Goal: Information Seeking & Learning: Learn about a topic

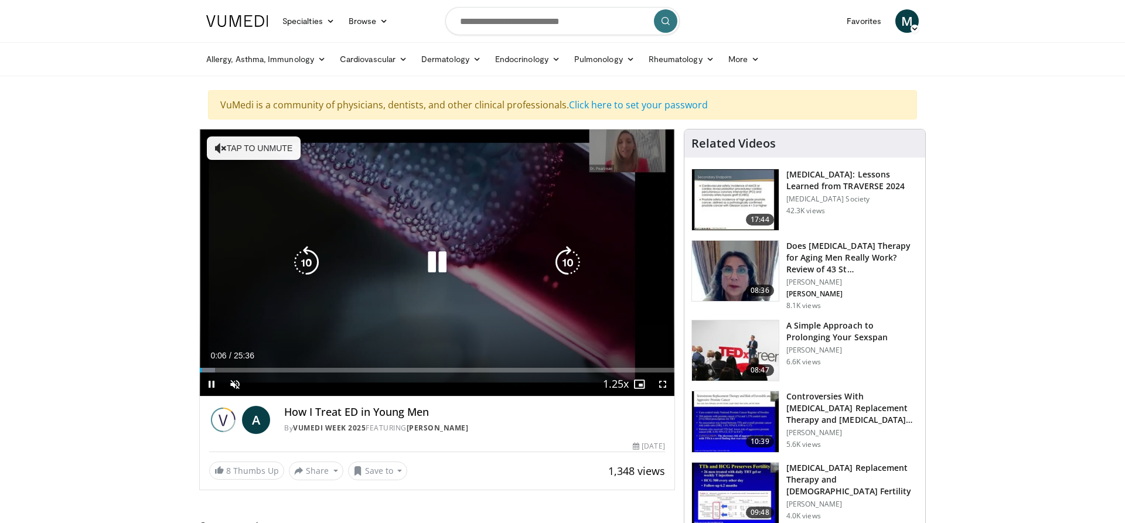
click at [254, 152] on button "Tap to unmute" at bounding box center [254, 147] width 94 height 23
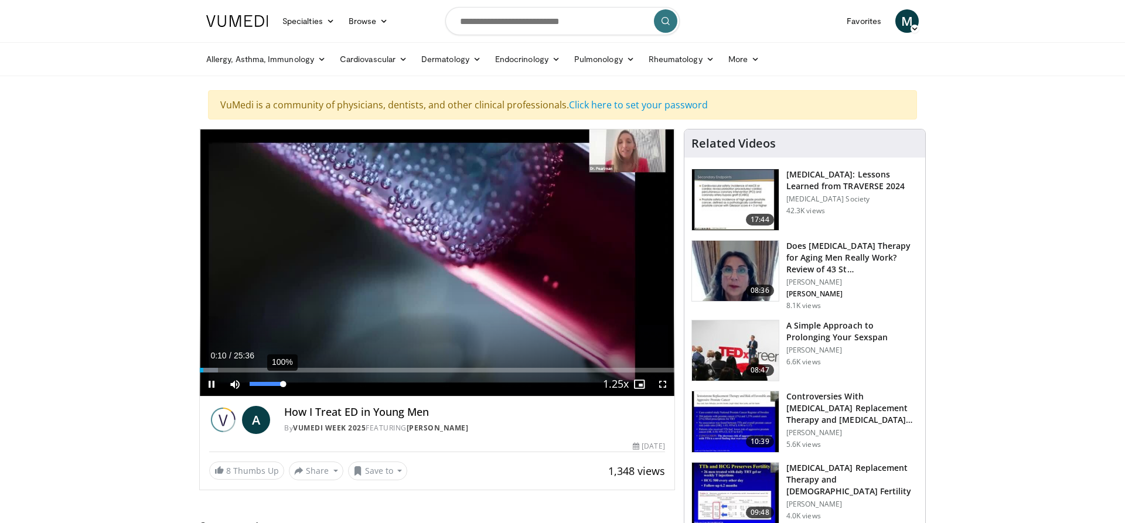
drag, startPoint x: 268, startPoint y: 382, endPoint x: 283, endPoint y: 381, distance: 15.3
click at [283, 382] on div "100%" at bounding box center [266, 384] width 33 height 4
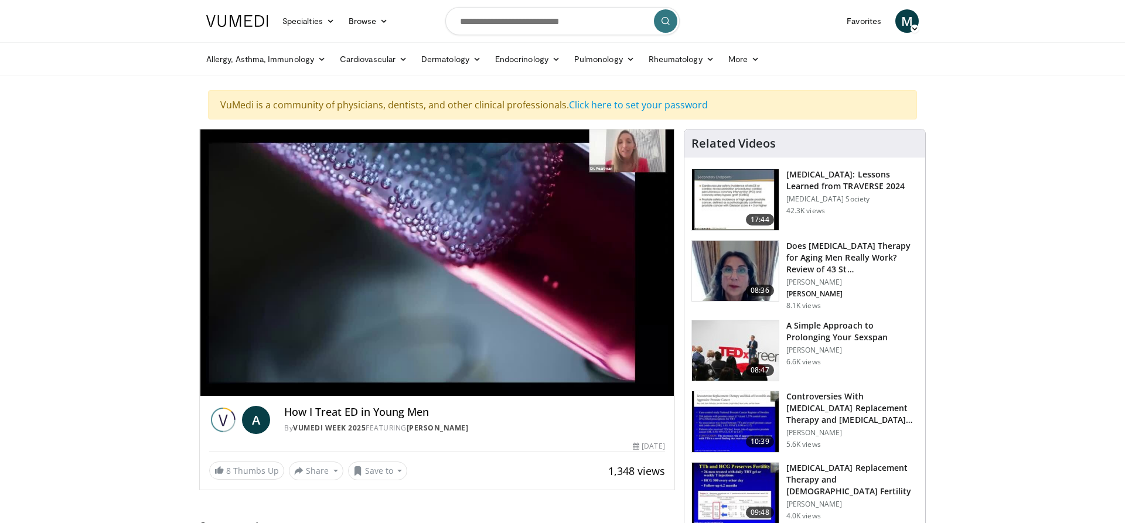
scroll to position [60, 0]
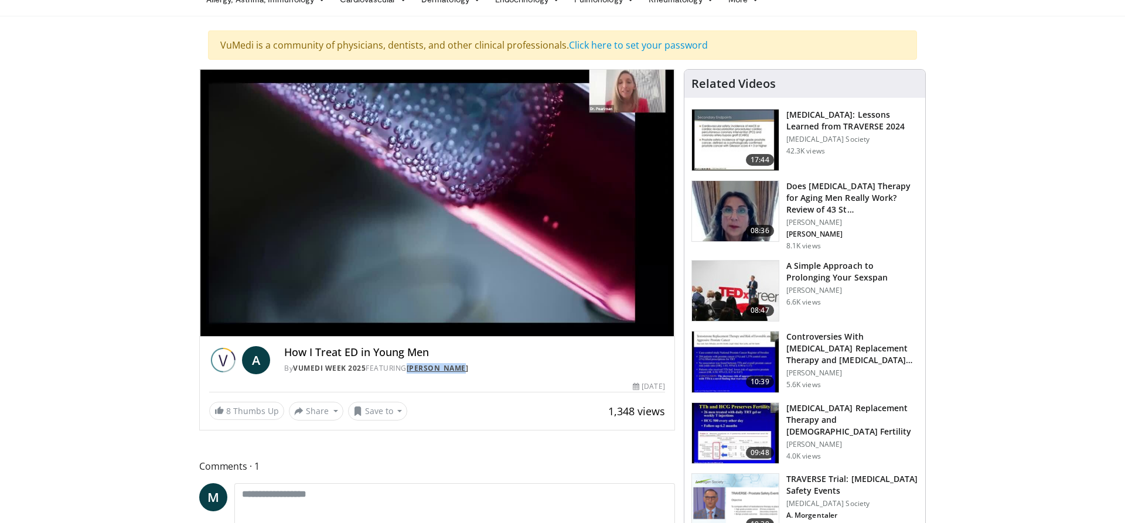
drag, startPoint x: 476, startPoint y: 370, endPoint x: 412, endPoint y: 370, distance: 63.8
click at [412, 370] on div "By Vumedi Week 2025 FEATURING [PERSON_NAME]" at bounding box center [474, 368] width 381 height 11
copy link "[PERSON_NAME]"
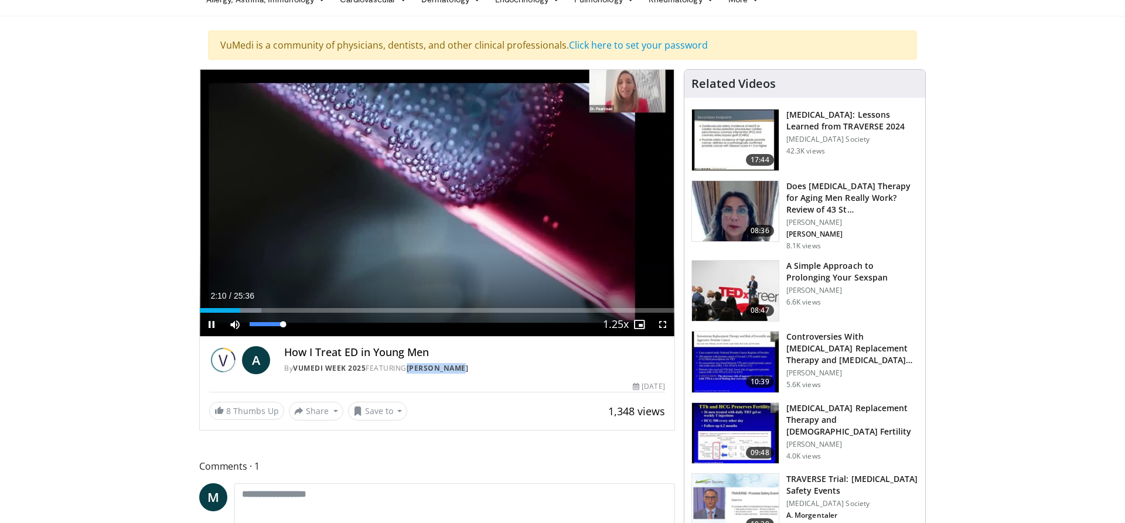
drag, startPoint x: 281, startPoint y: 325, endPoint x: 293, endPoint y: 329, distance: 13.0
click at [293, 329] on div "Mute 100%" at bounding box center [264, 324] width 82 height 23
click at [207, 329] on span "Video Player" at bounding box center [211, 324] width 23 height 23
click at [214, 324] on span "Video Player" at bounding box center [211, 324] width 23 height 23
click at [323, 310] on div "Progress Bar" at bounding box center [323, 310] width 1 height 5
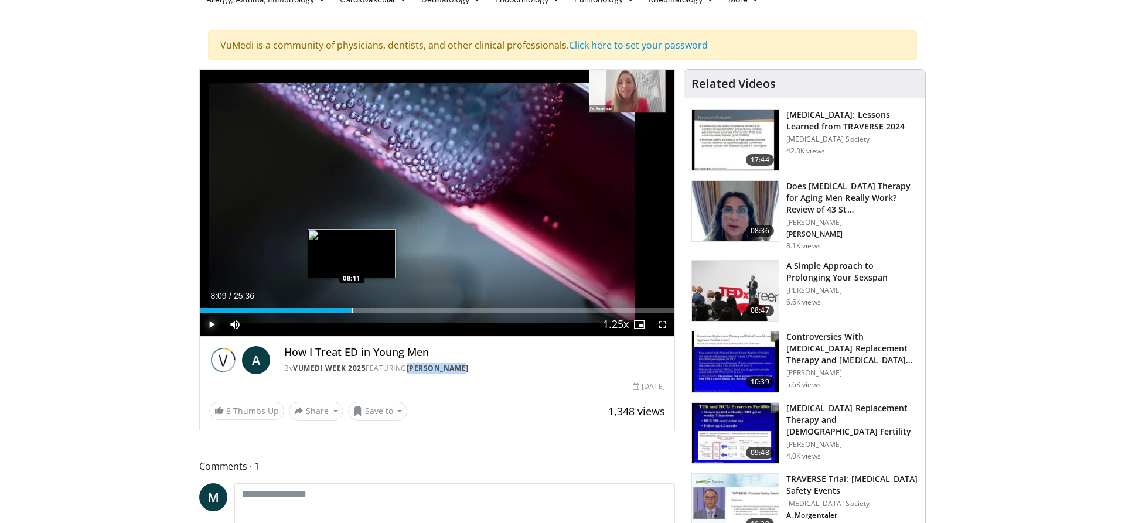
click at [351, 310] on div "Loaded : 32.28% 08:09 08:11" at bounding box center [437, 310] width 474 height 5
click at [373, 306] on div "Loaded : 36.45% 08:16 09:19" at bounding box center [437, 307] width 474 height 11
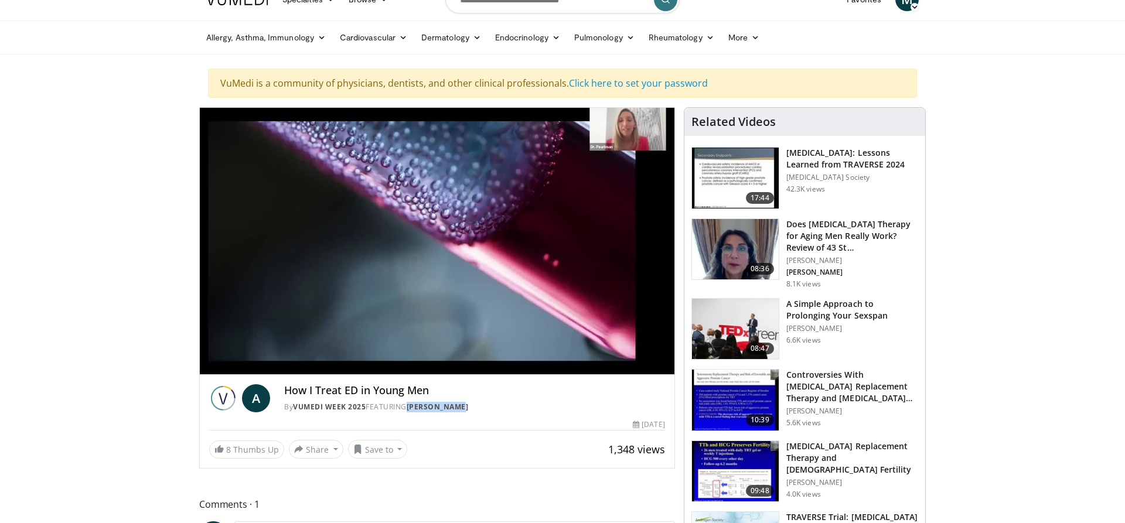
scroll to position [0, 0]
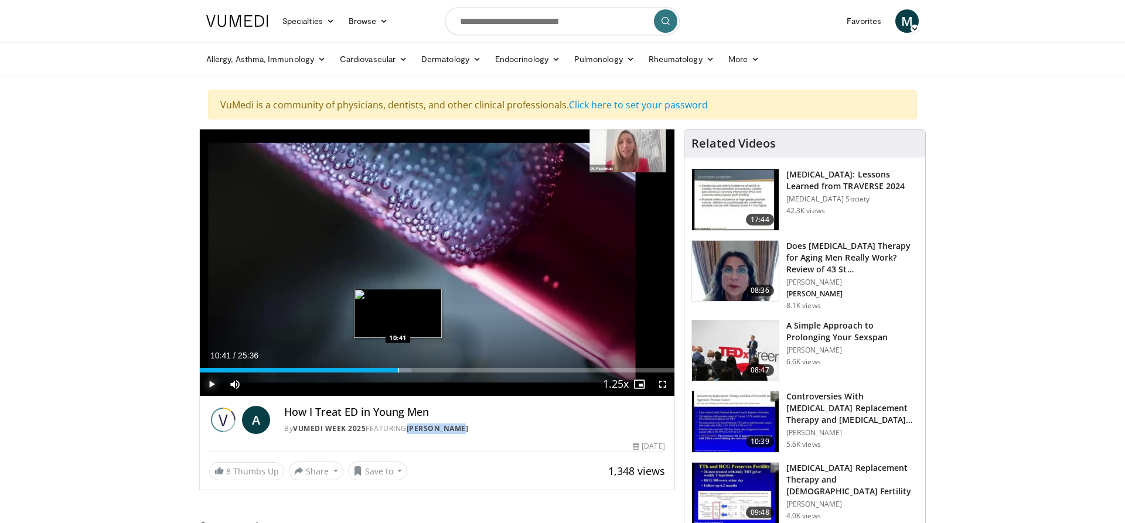
click at [398, 369] on div "Progress Bar" at bounding box center [398, 370] width 1 height 5
click at [413, 367] on div "Loaded : 44.55% 10:41 11:24" at bounding box center [437, 366] width 474 height 11
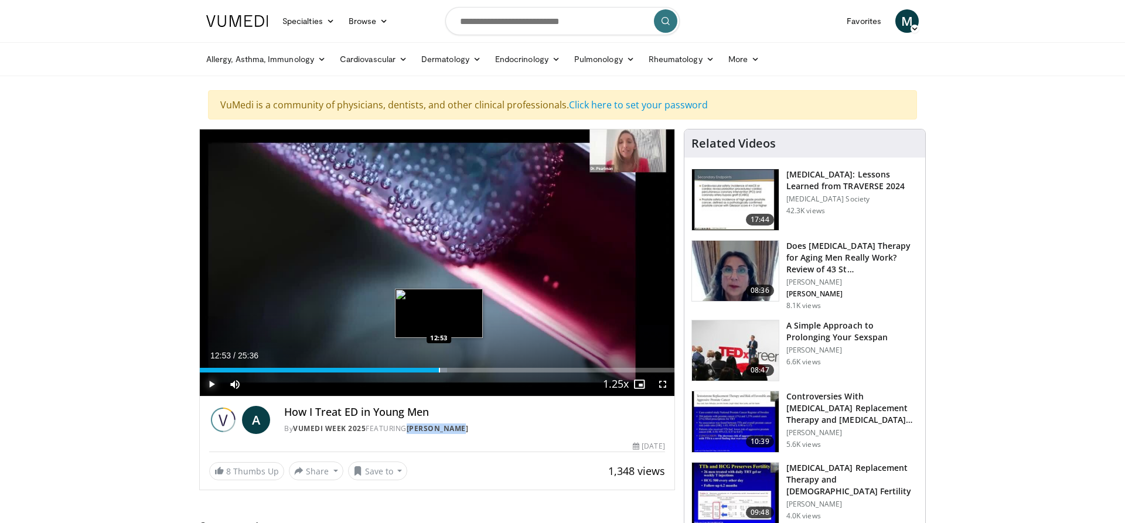
click at [439, 367] on div "Loaded : 52.08% 12:53 12:53" at bounding box center [437, 366] width 474 height 11
click at [457, 368] on div "Progress Bar" at bounding box center [457, 370] width 1 height 5
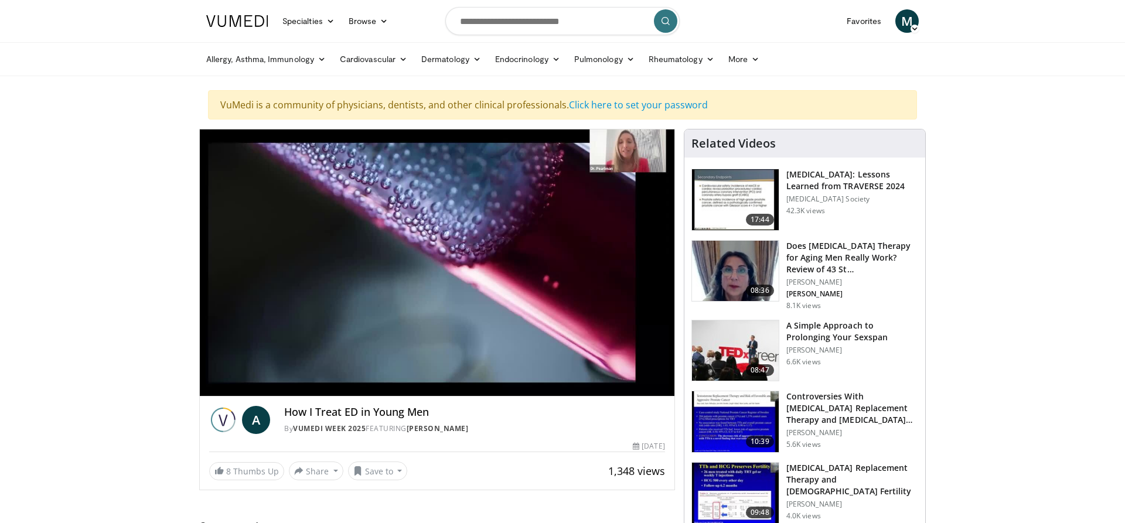
click at [466, 365] on div "10 seconds Tap to unmute" at bounding box center [437, 262] width 474 height 267
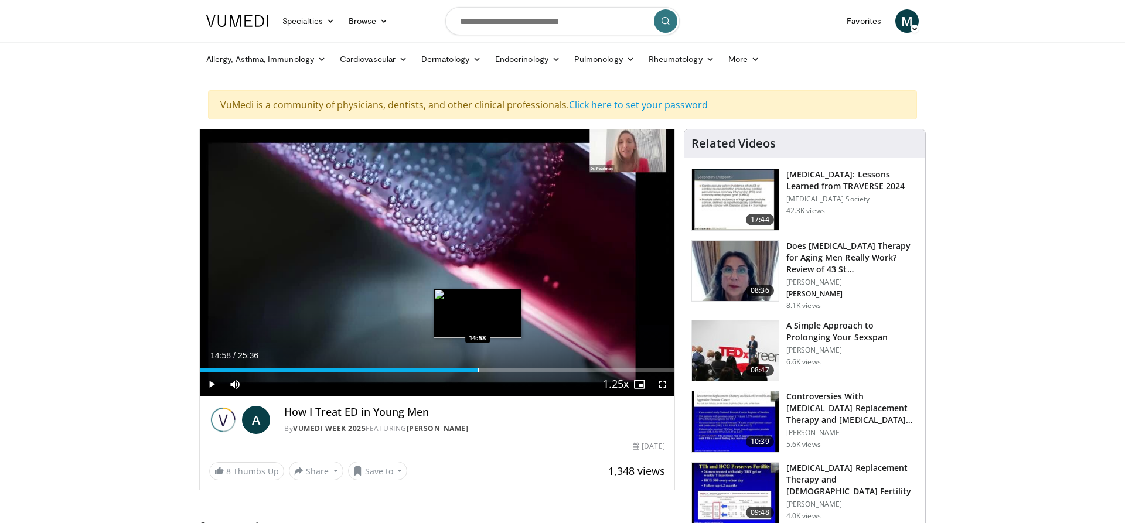
click at [477, 368] on div "Loaded : 58.76% 14:58 14:58" at bounding box center [437, 366] width 474 height 11
click at [213, 381] on span "Video Player" at bounding box center [211, 384] width 23 height 23
click at [490, 369] on div "Progress Bar" at bounding box center [490, 370] width 1 height 5
click at [496, 368] on div "Progress Bar" at bounding box center [496, 370] width 1 height 5
click at [515, 370] on video-js "**********" at bounding box center [437, 262] width 474 height 267
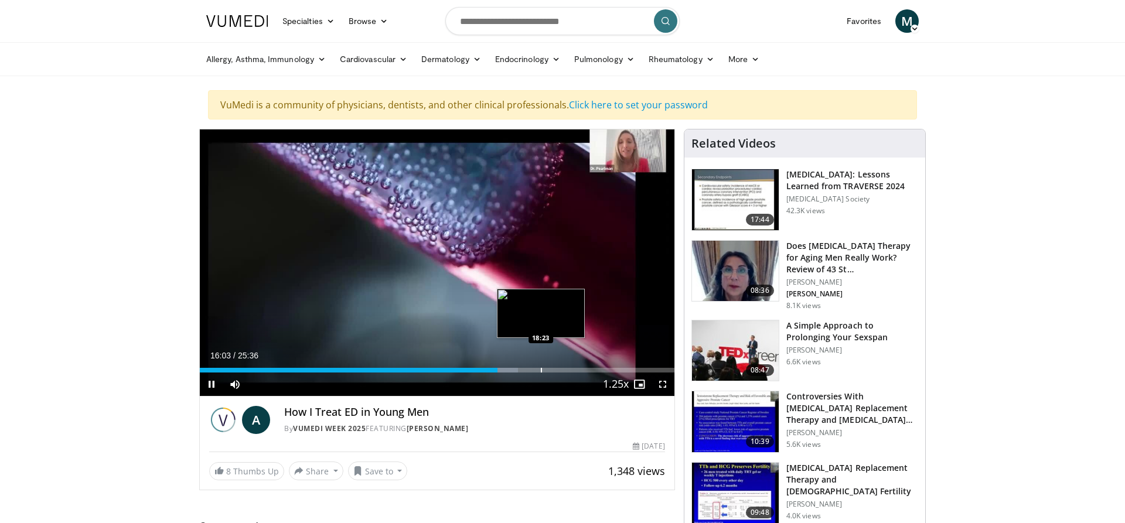
click at [541, 371] on div "Progress Bar" at bounding box center [541, 370] width 1 height 5
click at [534, 370] on div "Progress Bar" at bounding box center [534, 370] width 1 height 5
click at [292, 385] on div "Mute 100%" at bounding box center [264, 384] width 82 height 23
click at [551, 371] on div "Progress Bar" at bounding box center [551, 370] width 1 height 5
click at [555, 371] on video-js "**********" at bounding box center [437, 262] width 474 height 267
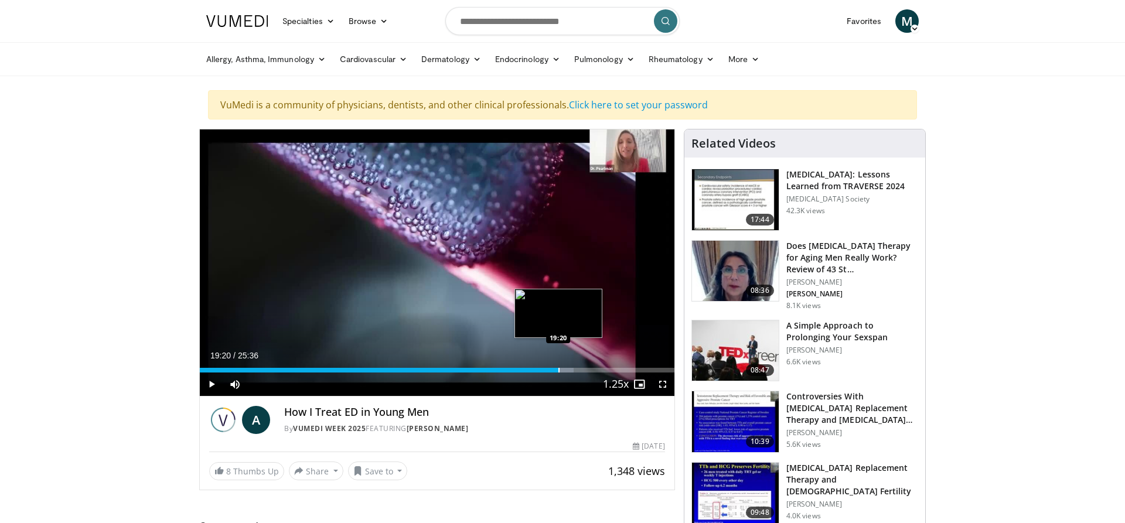
click at [558, 372] on div "Progress Bar" at bounding box center [558, 370] width 1 height 5
click at [568, 373] on div "Progress Bar" at bounding box center [568, 370] width 1 height 5
click at [585, 372] on div "Progress Bar" at bounding box center [585, 370] width 1 height 5
click at [595, 372] on div "Progress Bar" at bounding box center [595, 370] width 1 height 5
click at [599, 372] on div "Progress Bar" at bounding box center [599, 370] width 1 height 5
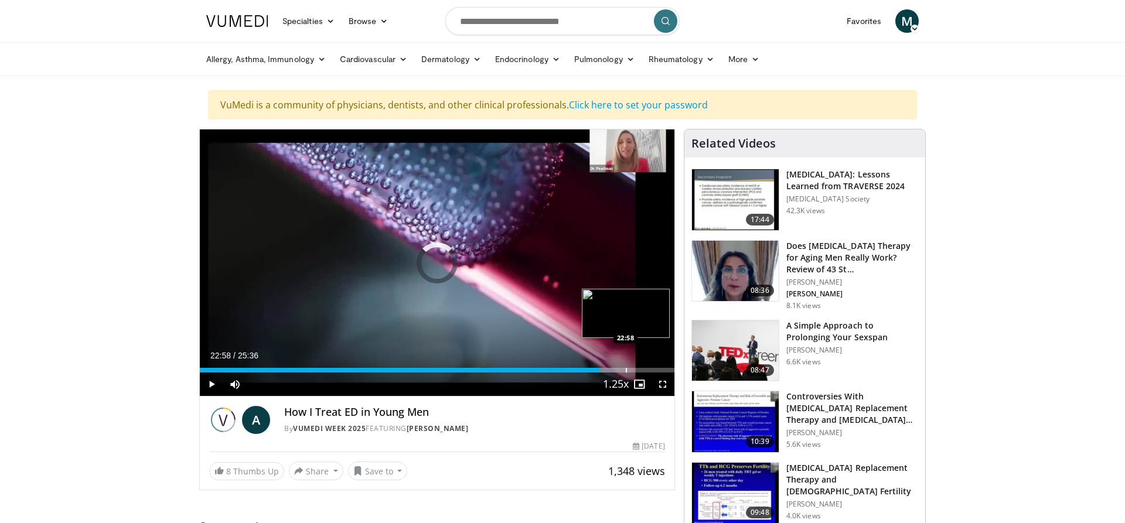
click at [626, 370] on div "Progress Bar" at bounding box center [626, 370] width 1 height 5
click at [636, 370] on div "Progress Bar" at bounding box center [636, 370] width 1 height 5
click at [646, 371] on div "Progress Bar" at bounding box center [646, 370] width 1 height 5
click at [650, 371] on div "Progress Bar" at bounding box center [650, 370] width 1 height 5
click at [660, 371] on div "Progress Bar" at bounding box center [660, 370] width 1 height 5
